Goal: Navigation & Orientation: Understand site structure

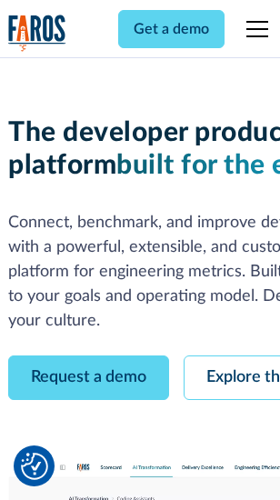
scroll to position [103, 0]
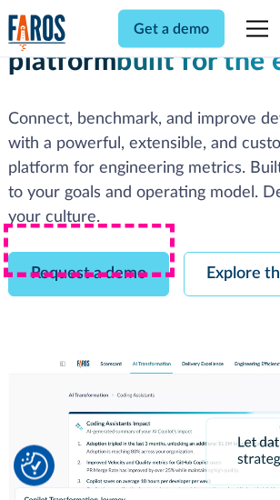
click at [89, 253] on link "Request a demo" at bounding box center [88, 275] width 161 height 45
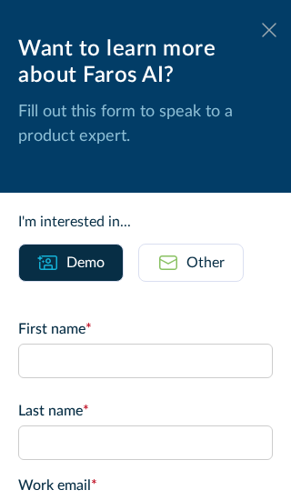
click at [262, 30] on icon at bounding box center [269, 30] width 15 height 14
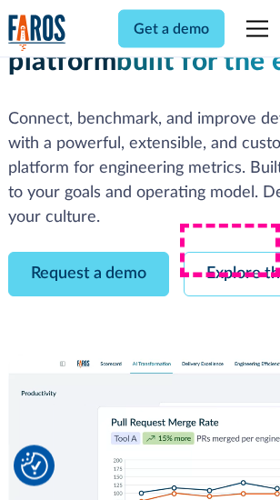
click at [237, 253] on link "Explore the platform" at bounding box center [281, 275] width 194 height 45
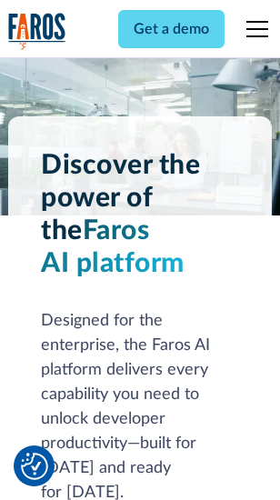
scroll to position [13859, 0]
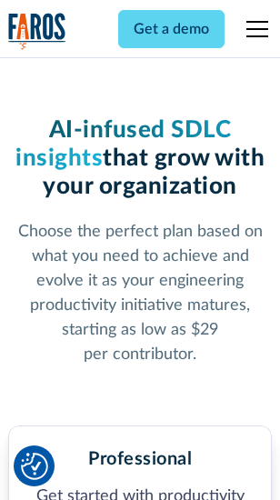
scroll to position [2884, 0]
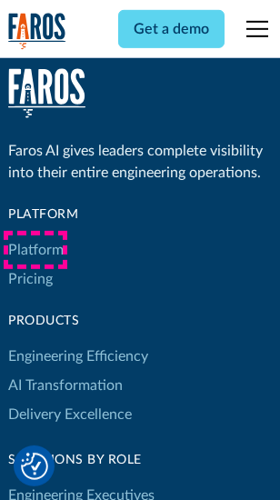
click at [35, 250] on link "Platform" at bounding box center [35, 250] width 55 height 29
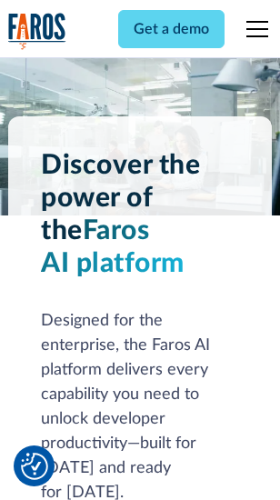
scroll to position [14443, 0]
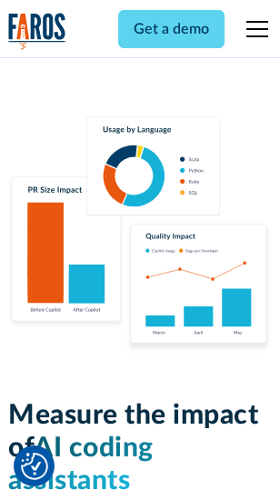
scroll to position [11358, 0]
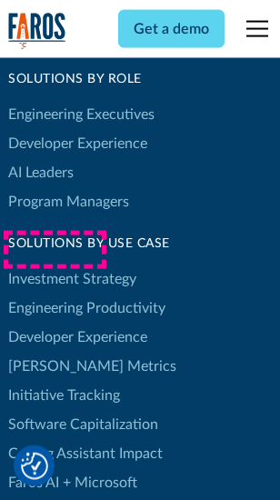
click at [55, 352] on link "[PERSON_NAME] Metrics" at bounding box center [92, 366] width 168 height 29
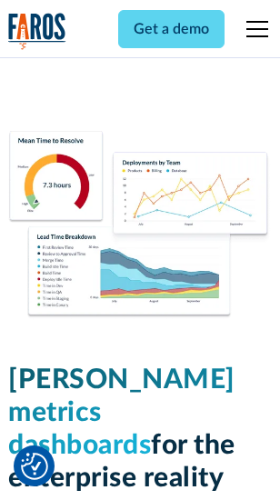
scroll to position [8055, 0]
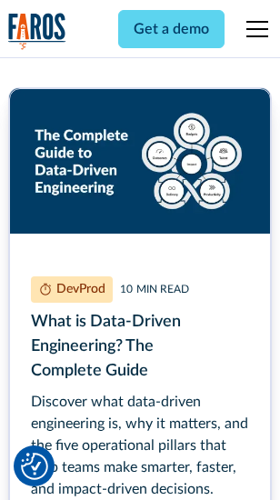
scroll to position [8265, 0]
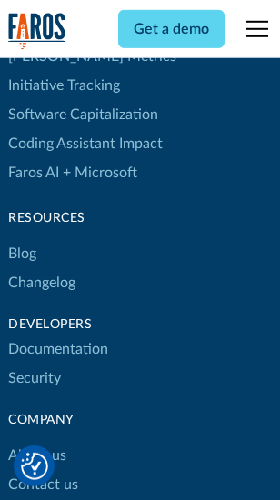
click at [42, 268] on link "Changelog" at bounding box center [41, 282] width 67 height 29
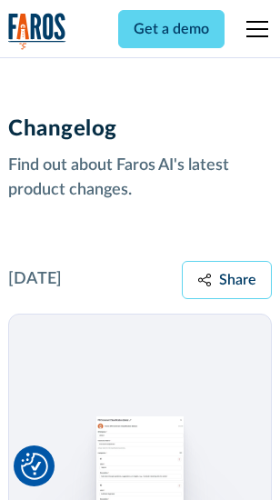
scroll to position [22310, 0]
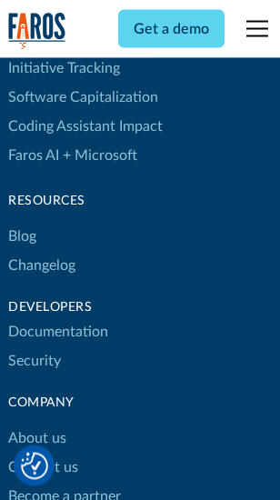
click at [36, 425] on link "About us" at bounding box center [37, 439] width 58 height 29
